Goal: Task Accomplishment & Management: Use online tool/utility

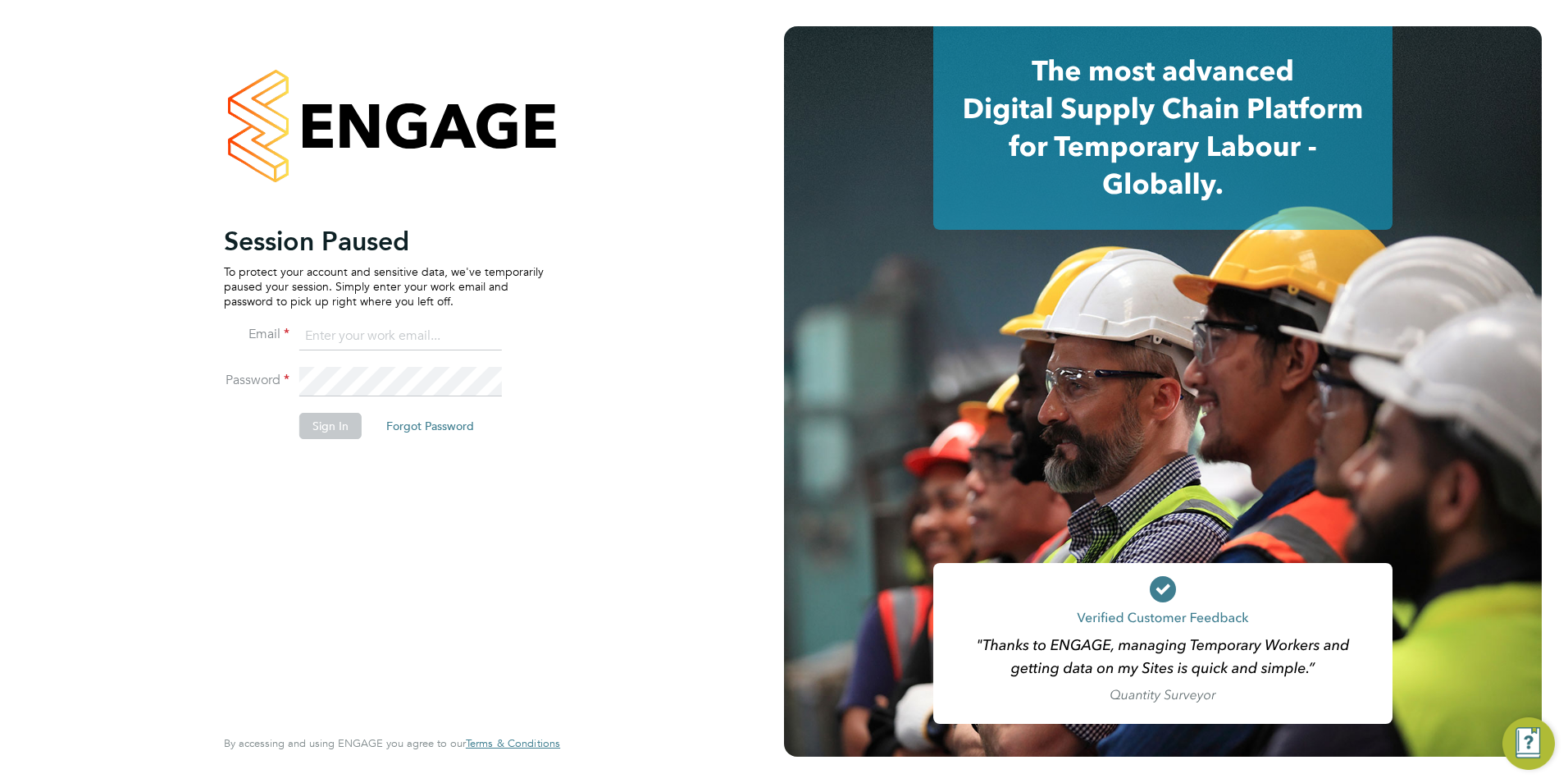
type input "olivia.triassi@huntereducation.co.uk"
click at [345, 421] on button "Sign In" at bounding box center [330, 426] width 62 height 26
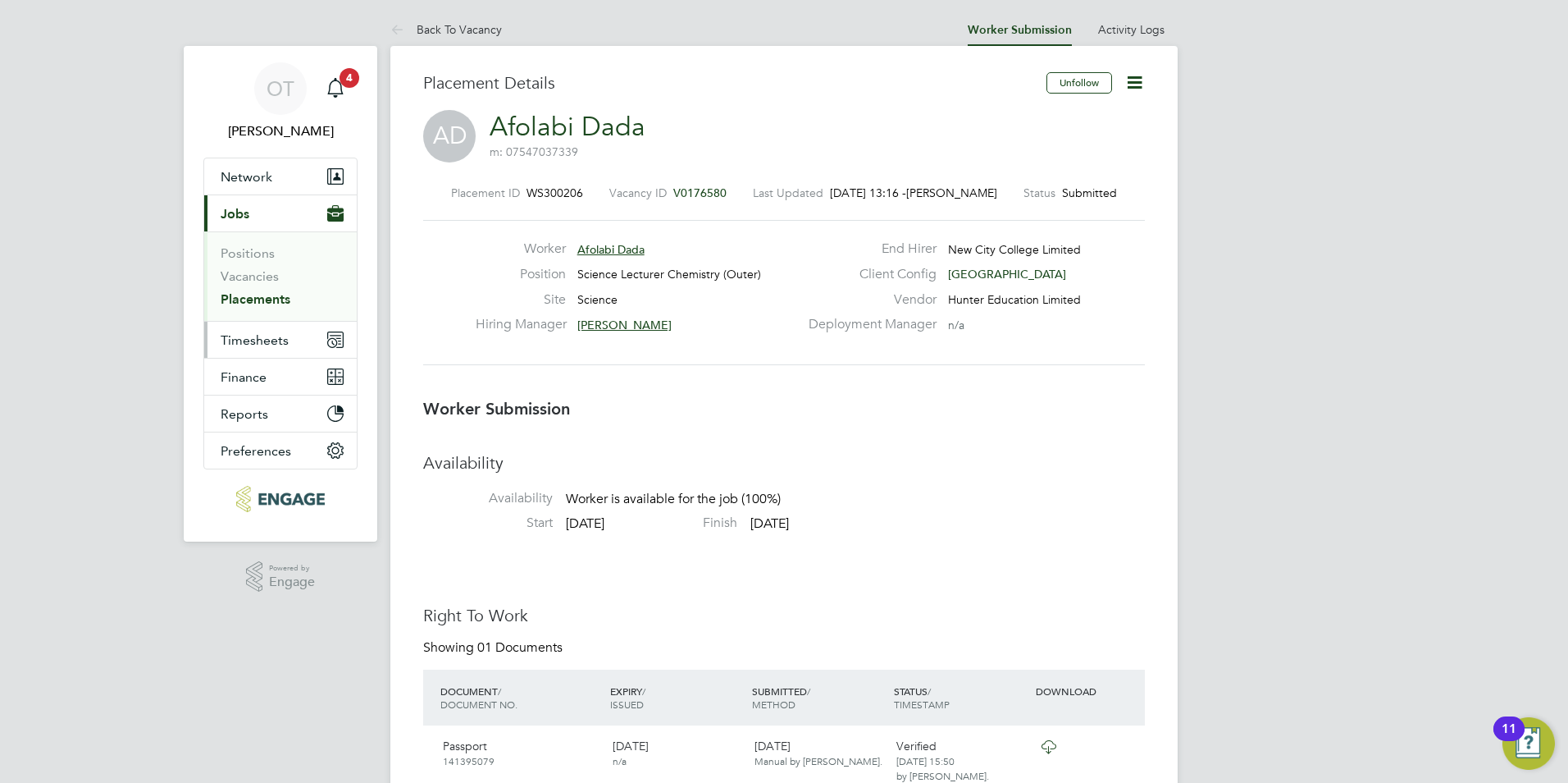
click at [276, 334] on span "Timesheets" at bounding box center [255, 340] width 68 height 16
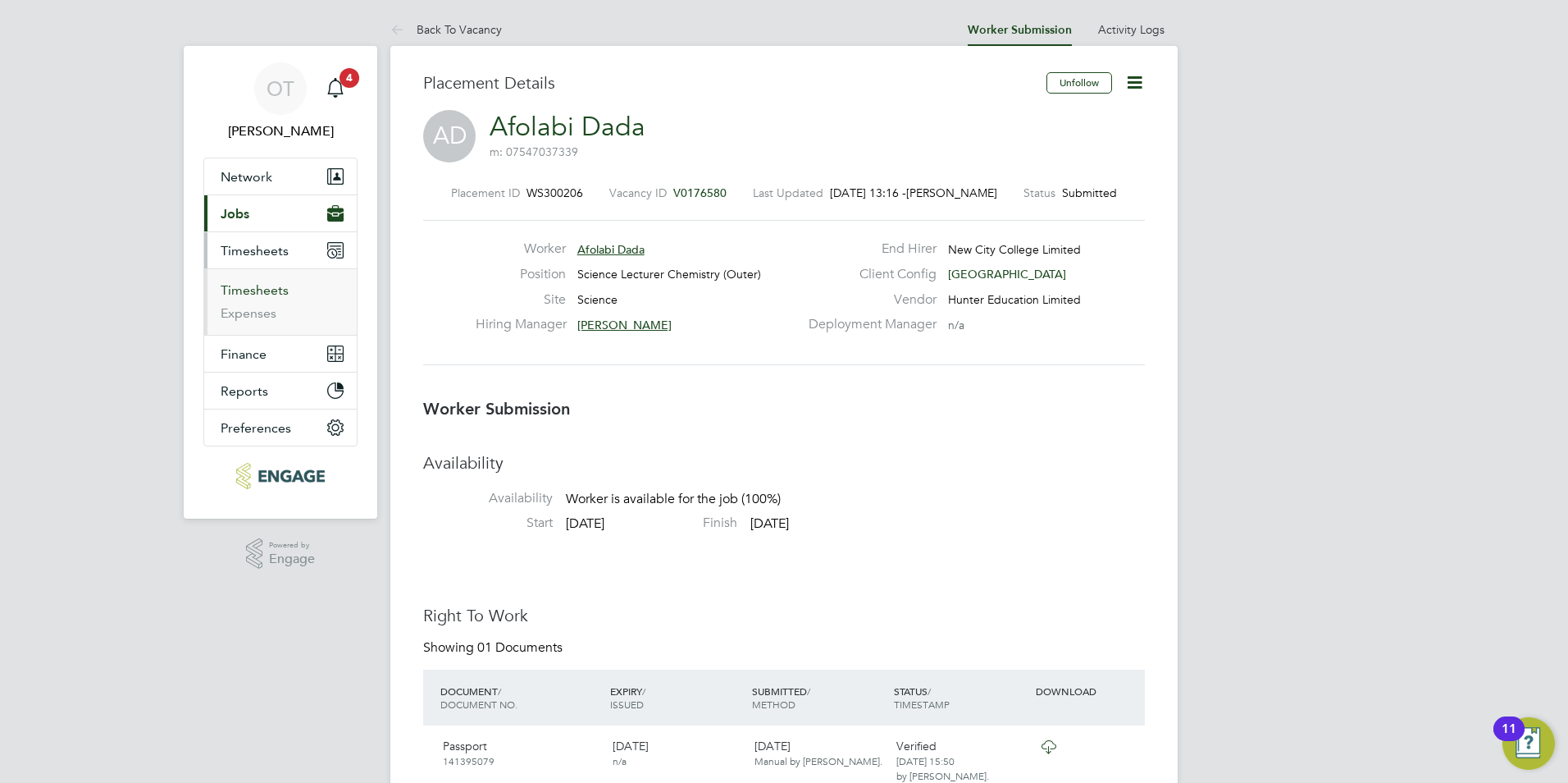
click at [270, 292] on link "Timesheets" at bounding box center [255, 290] width 68 height 16
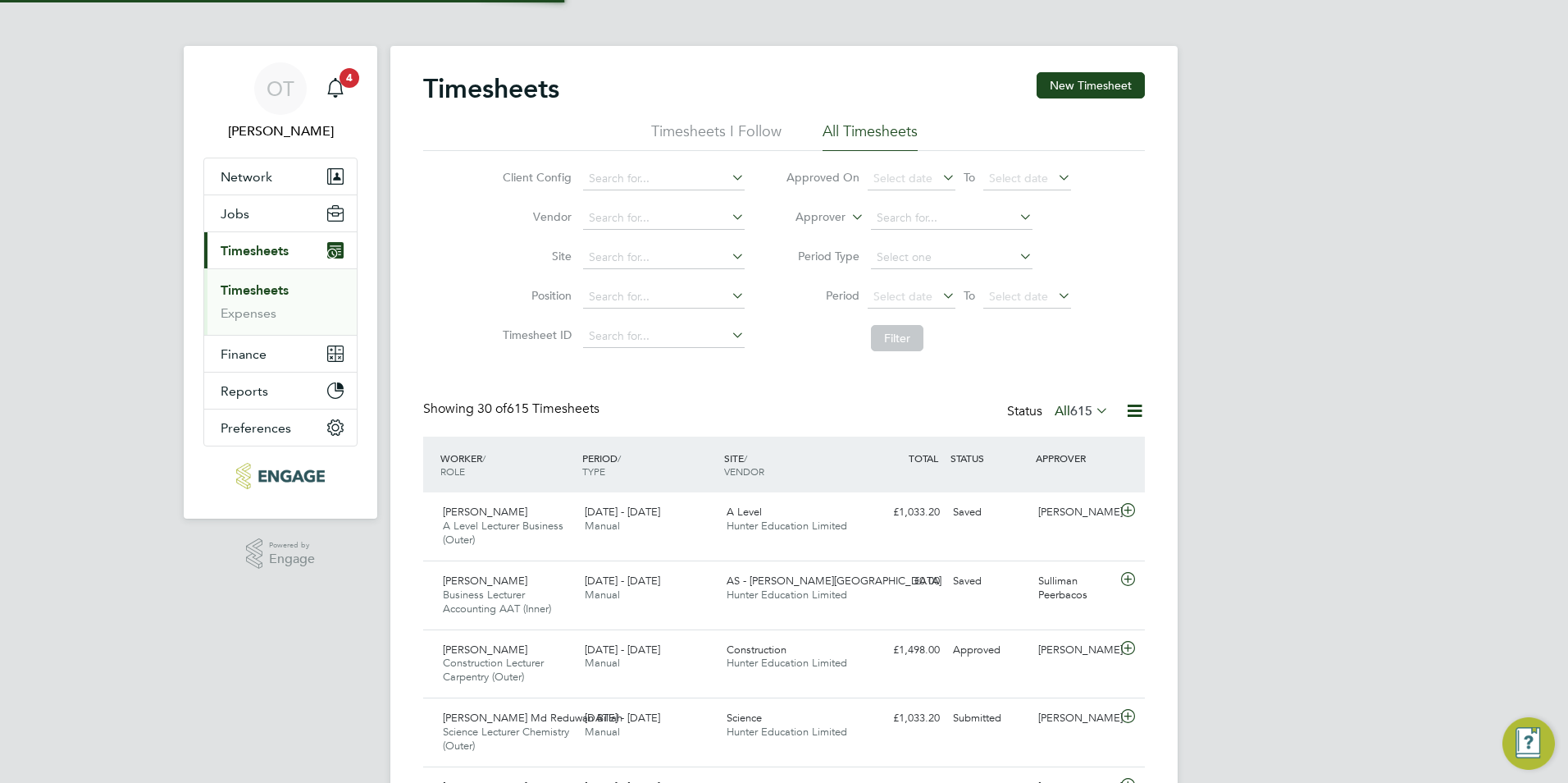
scroll to position [8, 8]
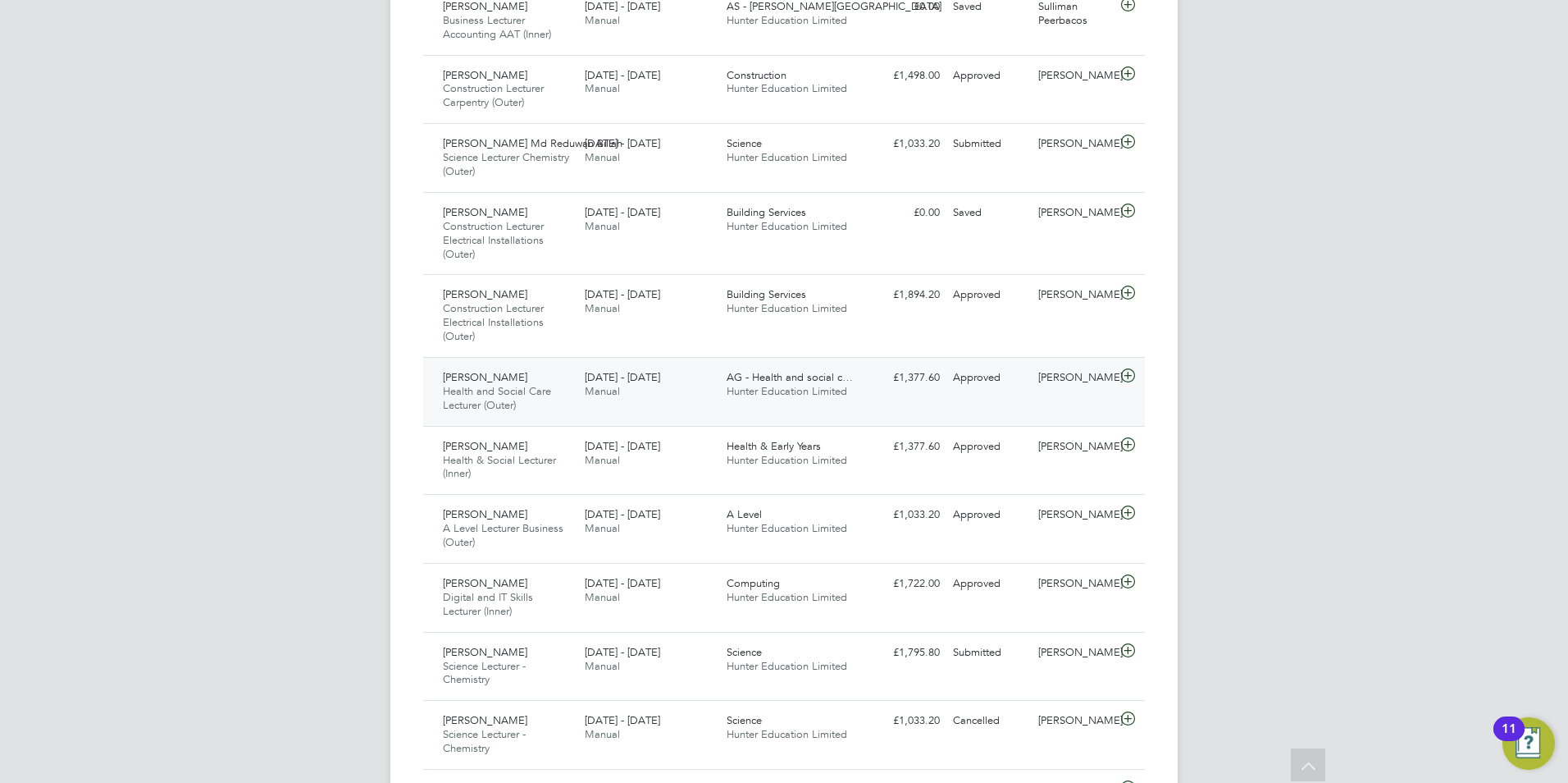
click at [823, 401] on div "AG - Health and social c… Hunter Education Limited" at bounding box center [791, 384] width 142 height 41
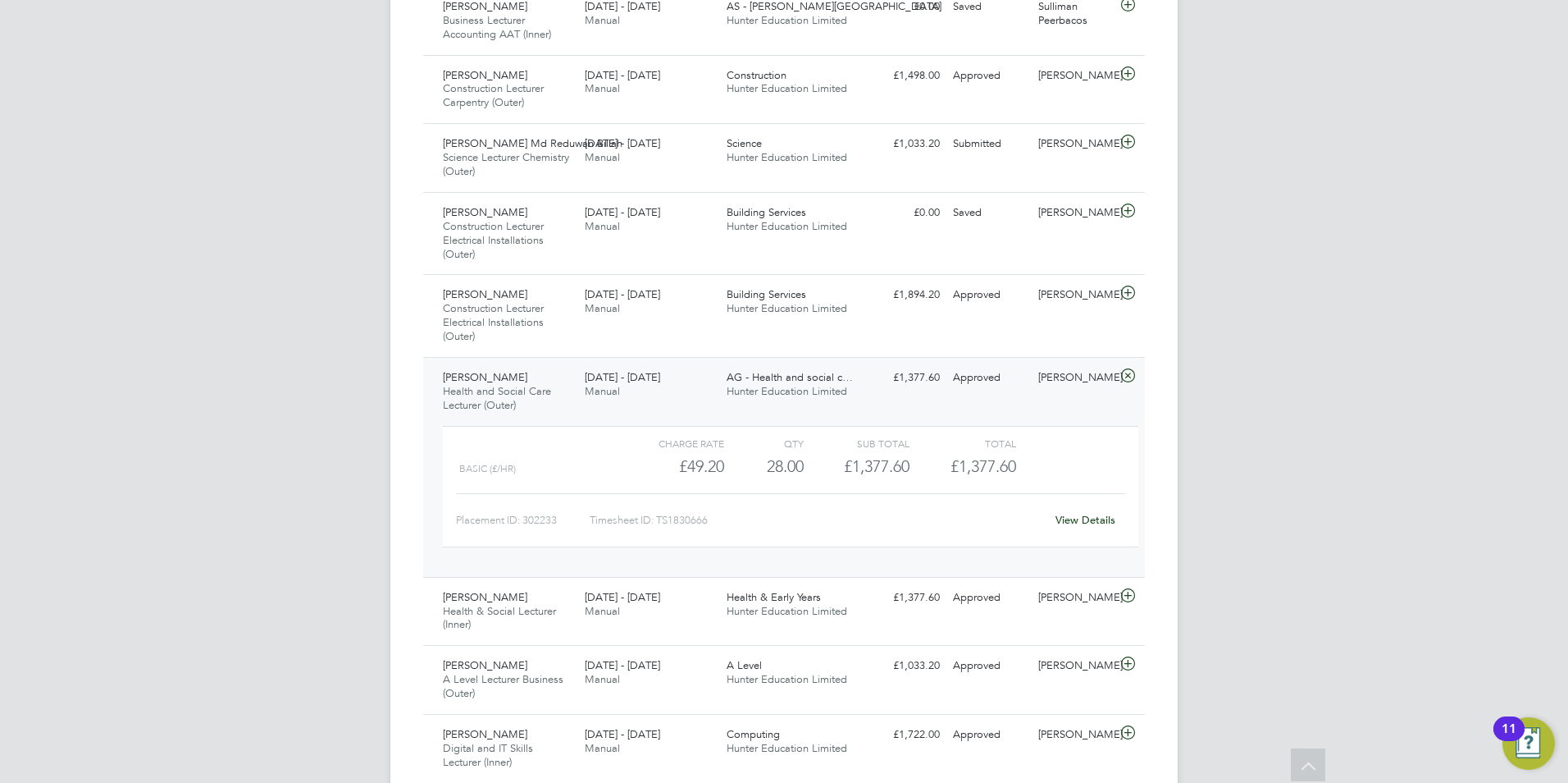
click at [799, 385] on span "Hunter Education Limited" at bounding box center [786, 391] width 120 height 14
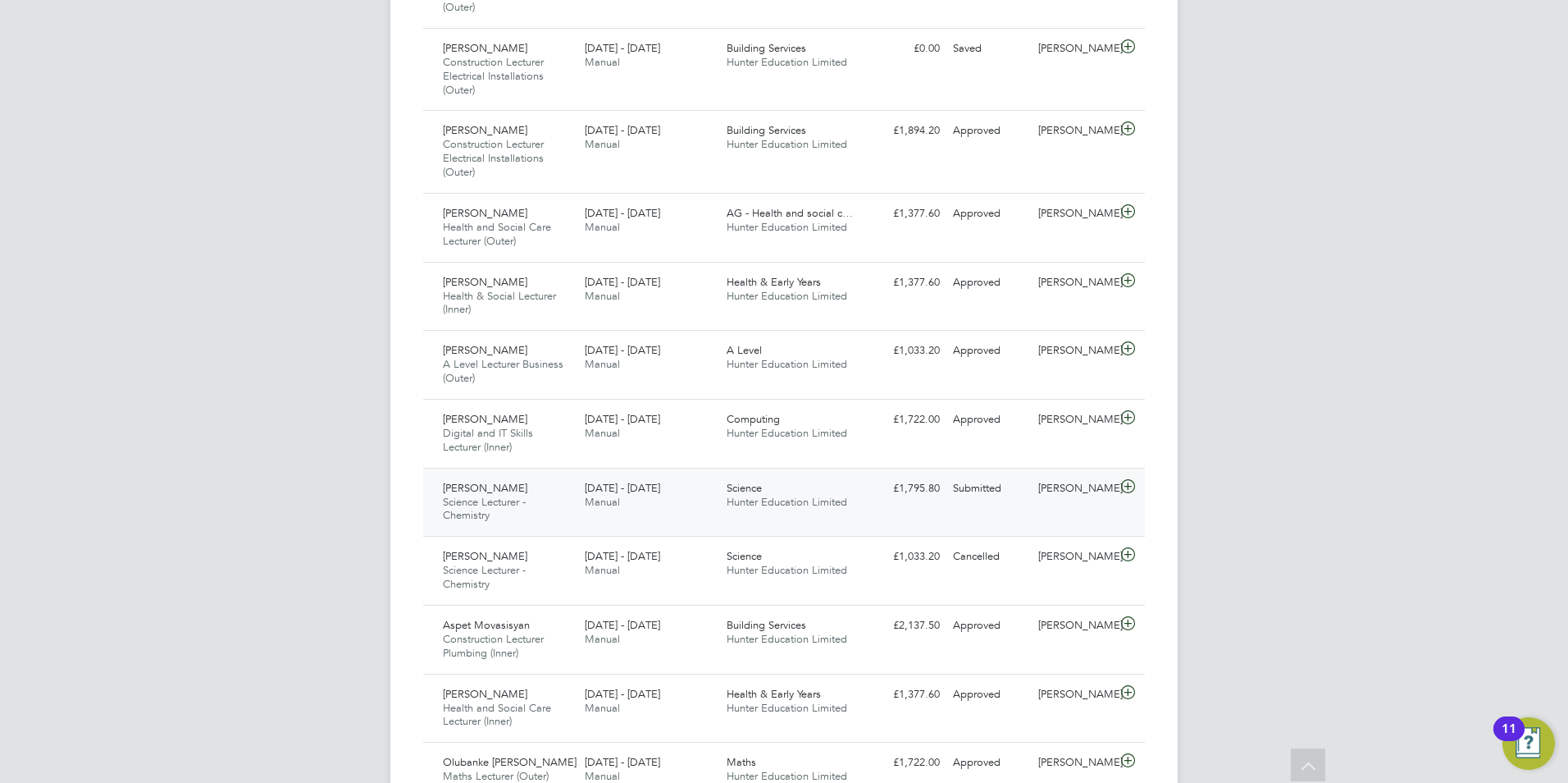
click at [824, 501] on span "Hunter Education Limited" at bounding box center [786, 502] width 120 height 14
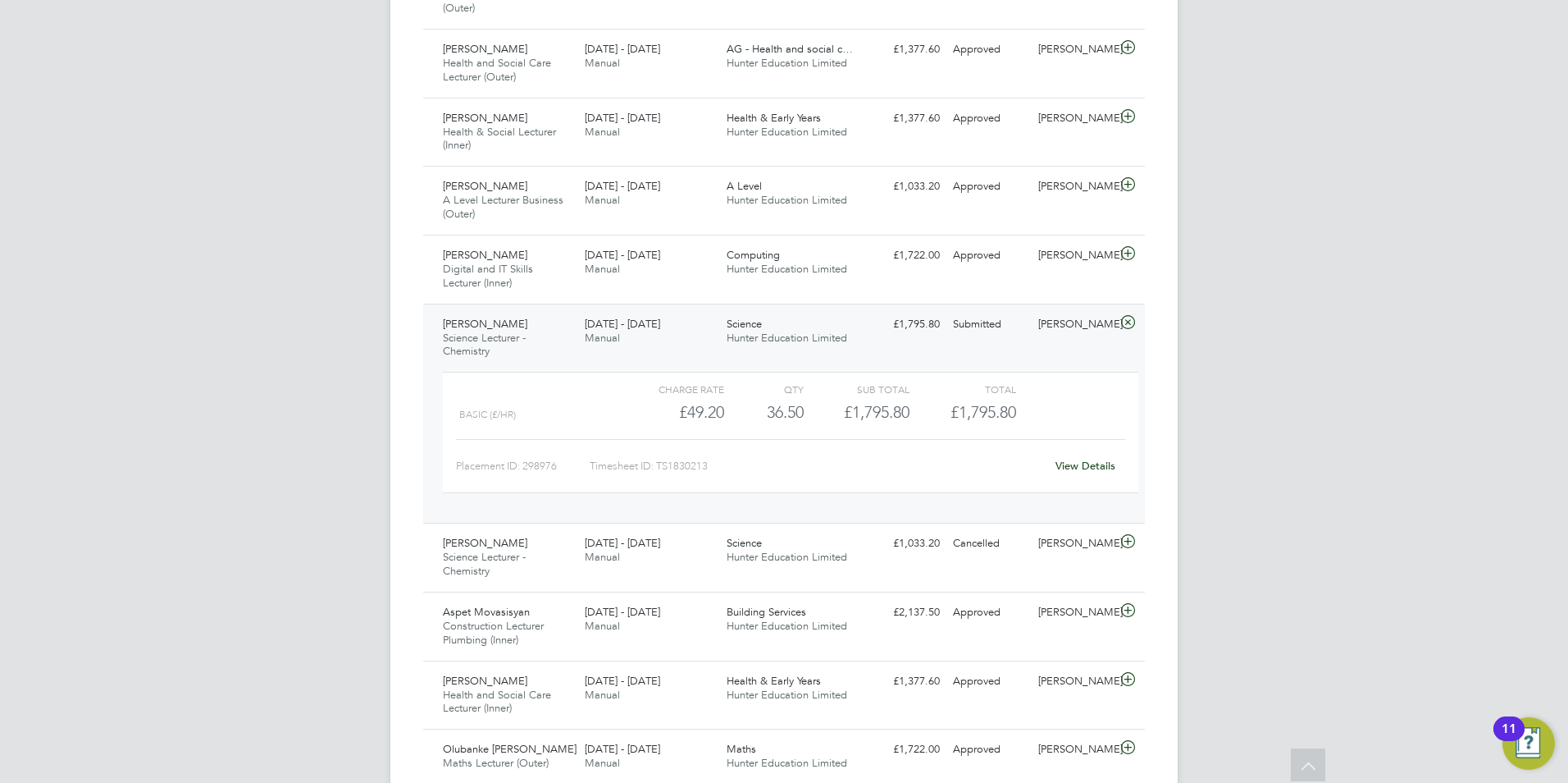
click at [1077, 460] on link "View Details" at bounding box center [1085, 466] width 60 height 14
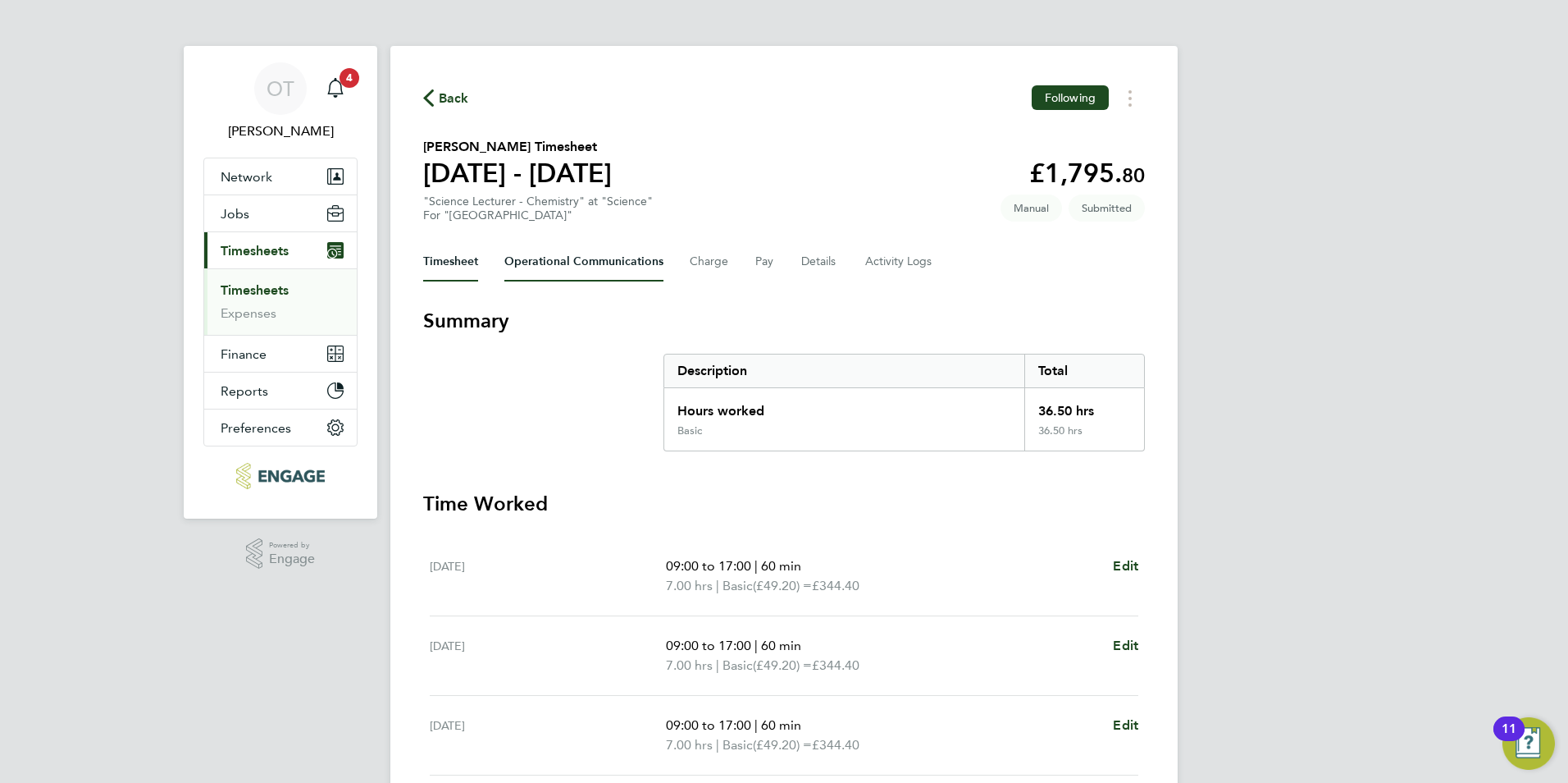
click at [624, 263] on Communications-tab "Operational Communications" at bounding box center [584, 261] width 159 height 39
